Goal: Transaction & Acquisition: Purchase product/service

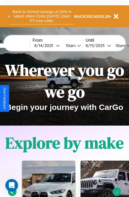
click at [42, 16] on button "Back to School savings of 20% in select cities! Ends [DATE] 10am PT. Use code:" at bounding box center [42, 16] width 64 height 16
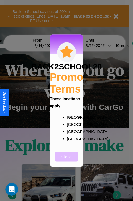
click at [66, 160] on button "Close" at bounding box center [66, 157] width 23 height 10
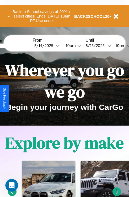
click at [18, 45] on input "text" at bounding box center [10, 46] width 40 height 4
type input "******"
click at [53, 45] on div "[DATE]" at bounding box center [45, 45] width 22 height 5
select select "*"
select select "****"
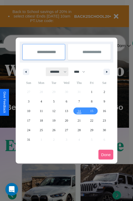
click at [56, 72] on select "******* ******** ***** ***** *** **** **** ****** ********* ******* ******** **…" at bounding box center [57, 71] width 23 height 9
select select "**"
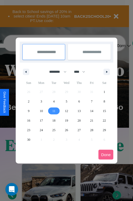
click at [54, 111] on span "11" at bounding box center [53, 111] width 3 height 10
type input "**********"
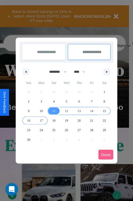
click at [41, 120] on span "17" at bounding box center [41, 121] width 3 height 10
type input "**********"
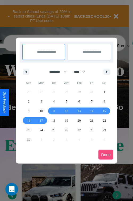
click at [106, 154] on button "Done" at bounding box center [105, 155] width 15 height 10
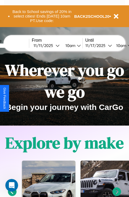
click at [76, 45] on div "10am" at bounding box center [70, 45] width 14 height 5
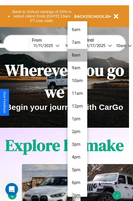
click at [77, 55] on li "8am" at bounding box center [77, 55] width 20 height 13
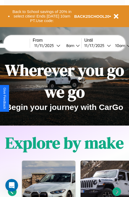
scroll to position [0, 19]
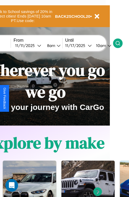
click at [120, 43] on icon at bounding box center [117, 43] width 5 height 5
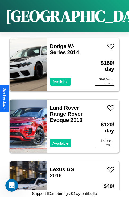
scroll to position [1375, 0]
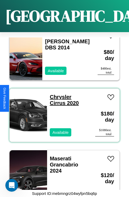
click at [59, 94] on link "Chrysler Cirrus 2020" at bounding box center [64, 100] width 29 height 12
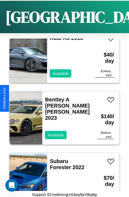
scroll to position [20, 0]
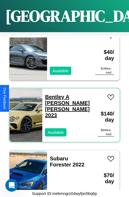
click at [58, 94] on link "[PERSON_NAME] A [PERSON_NAME] [PERSON_NAME] 2023" at bounding box center [67, 106] width 45 height 24
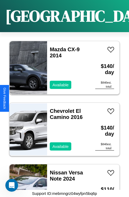
scroll to position [1867, 0]
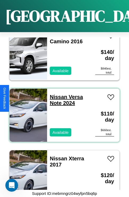
click at [57, 94] on link "Nissan Versa Note 2024" at bounding box center [66, 100] width 33 height 12
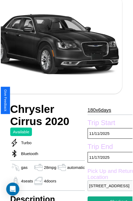
scroll to position [59, 22]
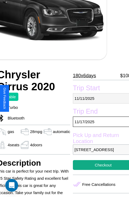
click at [98, 98] on p "[DATE]" at bounding box center [103, 98] width 61 height 10
select select "*"
select select "****"
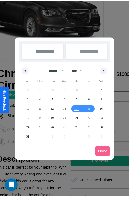
scroll to position [0, 22]
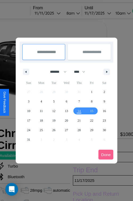
click at [54, 13] on div at bounding box center [66, 100] width 133 height 201
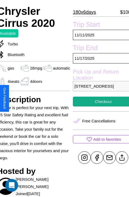
scroll to position [132, 22]
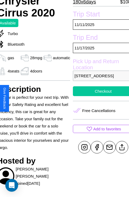
click at [98, 96] on button "Checkout" at bounding box center [103, 91] width 61 height 10
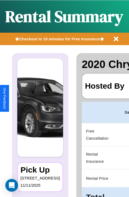
scroll to position [0, 101]
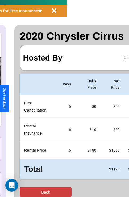
click at [26, 192] on button "Back" at bounding box center [46, 192] width 52 height 10
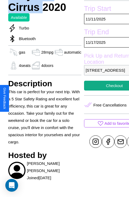
scroll to position [188, 17]
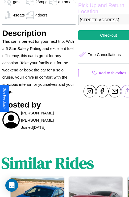
click at [127, 92] on line at bounding box center [127, 90] width 0 height 4
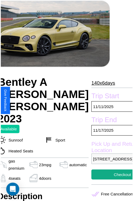
scroll to position [27, 28]
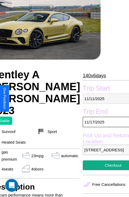
click at [98, 98] on p "[DATE]" at bounding box center [113, 98] width 61 height 10
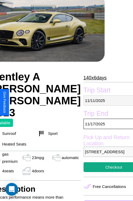
select select "*"
select select "****"
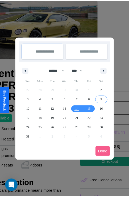
scroll to position [0, 28]
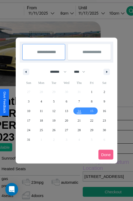
click at [48, 13] on div at bounding box center [66, 100] width 133 height 201
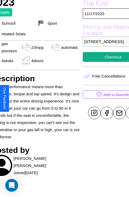
scroll to position [156, 28]
